Goal: Information Seeking & Learning: Learn about a topic

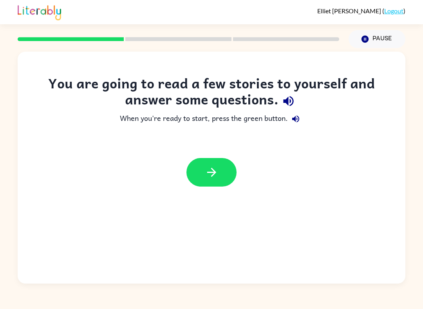
click at [201, 176] on button "button" at bounding box center [211, 172] width 50 height 29
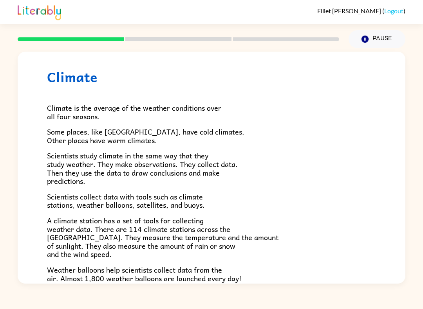
scroll to position [13, 0]
click at [380, 41] on button "Pause Pause" at bounding box center [377, 39] width 57 height 18
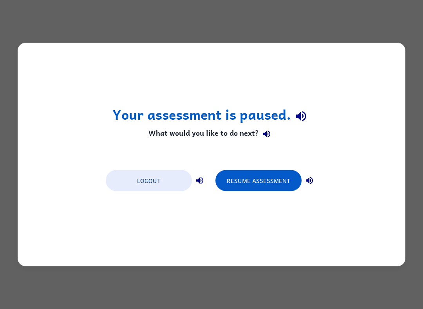
click at [285, 180] on button "Resume Assessment" at bounding box center [258, 180] width 86 height 21
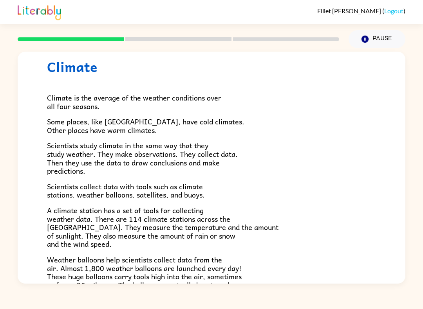
scroll to position [22, 0]
click at [381, 42] on button "Pause Pause" at bounding box center [377, 39] width 57 height 18
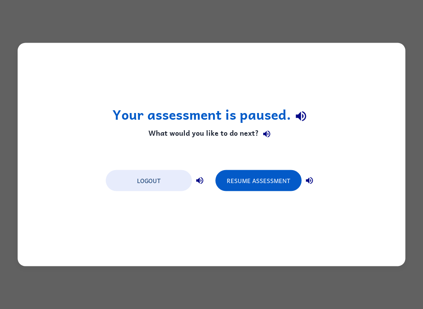
click at [268, 181] on button "Resume Assessment" at bounding box center [258, 180] width 86 height 21
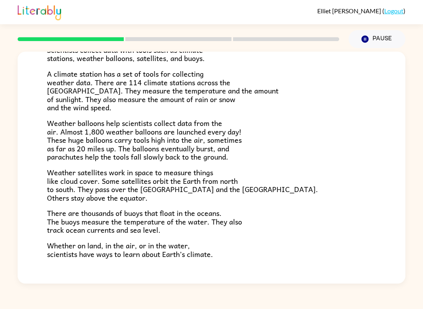
scroll to position [157, 0]
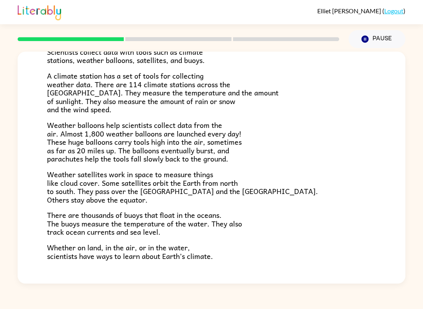
click at [372, 33] on button "Pause Pause" at bounding box center [377, 39] width 57 height 18
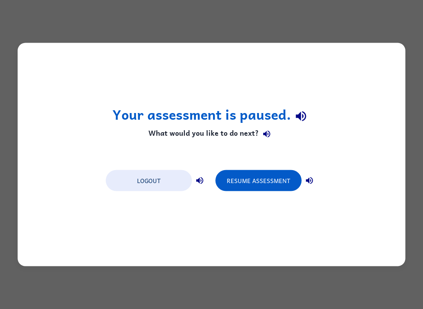
click at [340, 284] on div "Your assessment is paused. What would you like to do next? Logout Resume Assess…" at bounding box center [211, 154] width 423 height 309
click at [344, 275] on div "Your assessment is paused. What would you like to do next? Logout Resume Assess…" at bounding box center [211, 154] width 423 height 309
click at [257, 182] on button "Resume Assessment" at bounding box center [258, 180] width 86 height 21
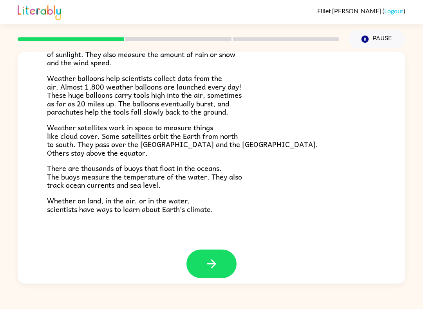
scroll to position [203, 0]
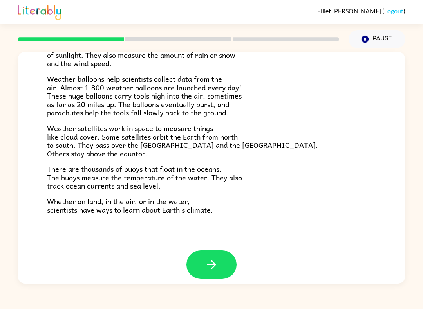
click at [213, 260] on icon "button" at bounding box center [211, 264] width 9 height 9
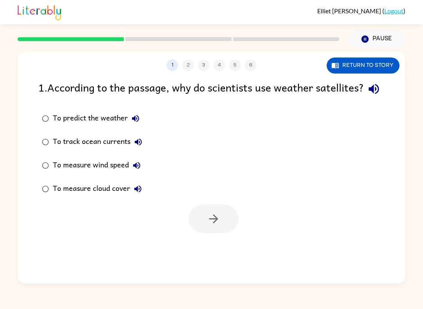
scroll to position [0, 0]
click at [213, 256] on div "1 2 3 4 5 6 Return to story 1 . According to the passage, why do scientists use…" at bounding box center [212, 168] width 388 height 232
click at [214, 226] on icon "button" at bounding box center [214, 219] width 14 height 14
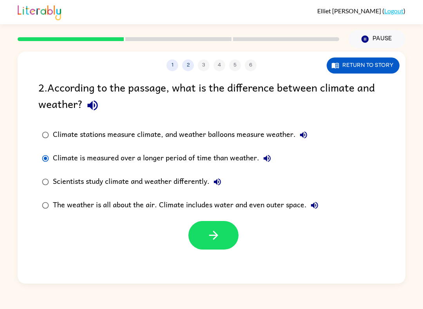
click at [220, 247] on button "button" at bounding box center [213, 235] width 50 height 29
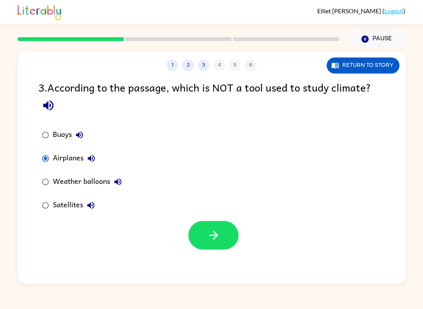
click at [212, 233] on icon "button" at bounding box center [214, 236] width 14 height 14
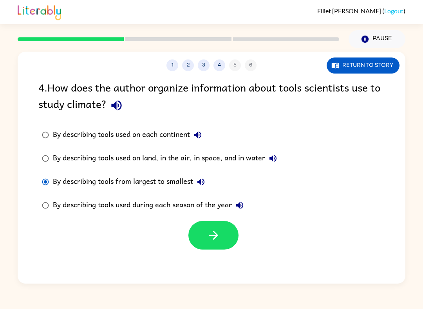
click at [208, 231] on icon "button" at bounding box center [214, 236] width 14 height 14
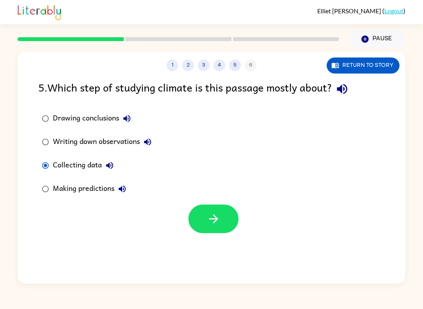
click at [216, 220] on icon "button" at bounding box center [214, 219] width 14 height 14
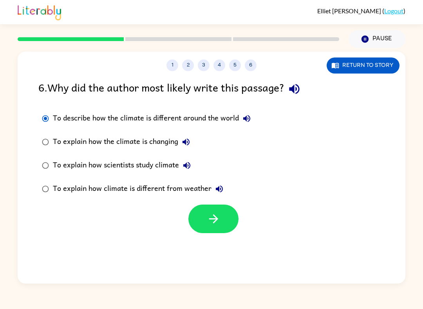
click at [202, 211] on button "button" at bounding box center [213, 219] width 50 height 29
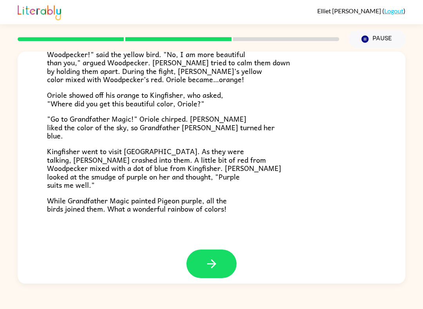
scroll to position [187, 0]
click at [207, 260] on icon "button" at bounding box center [211, 264] width 9 height 9
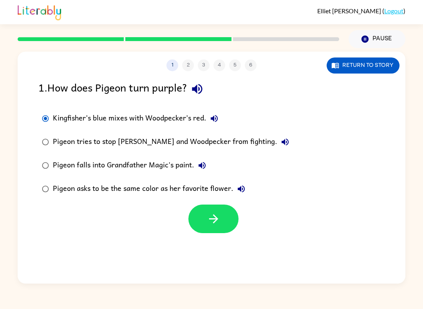
click at [202, 222] on button "button" at bounding box center [213, 219] width 50 height 29
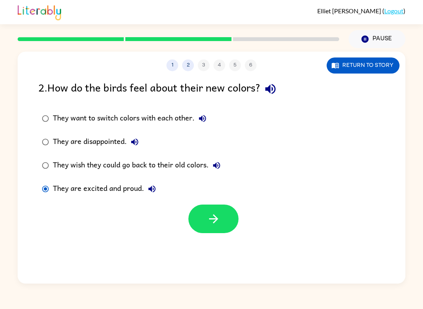
click at [208, 219] on icon "button" at bounding box center [214, 219] width 14 height 14
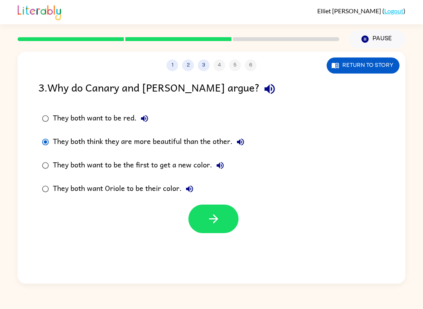
click at [206, 222] on button "button" at bounding box center [213, 219] width 50 height 29
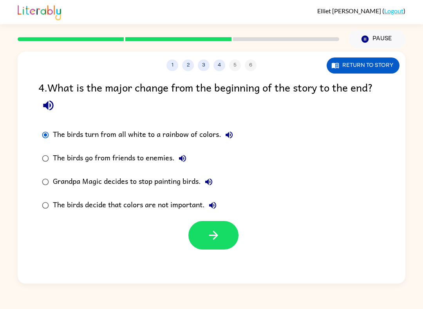
click at [211, 238] on icon "button" at bounding box center [214, 236] width 14 height 14
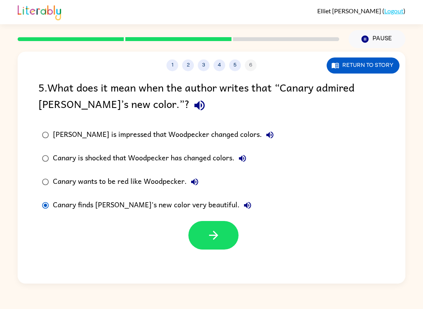
click at [222, 240] on button "button" at bounding box center [213, 235] width 50 height 29
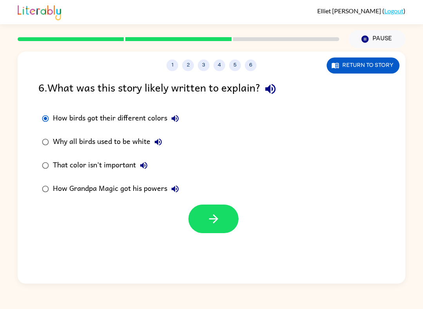
click at [197, 219] on button "button" at bounding box center [213, 219] width 50 height 29
